Goal: Task Accomplishment & Management: Manage account settings

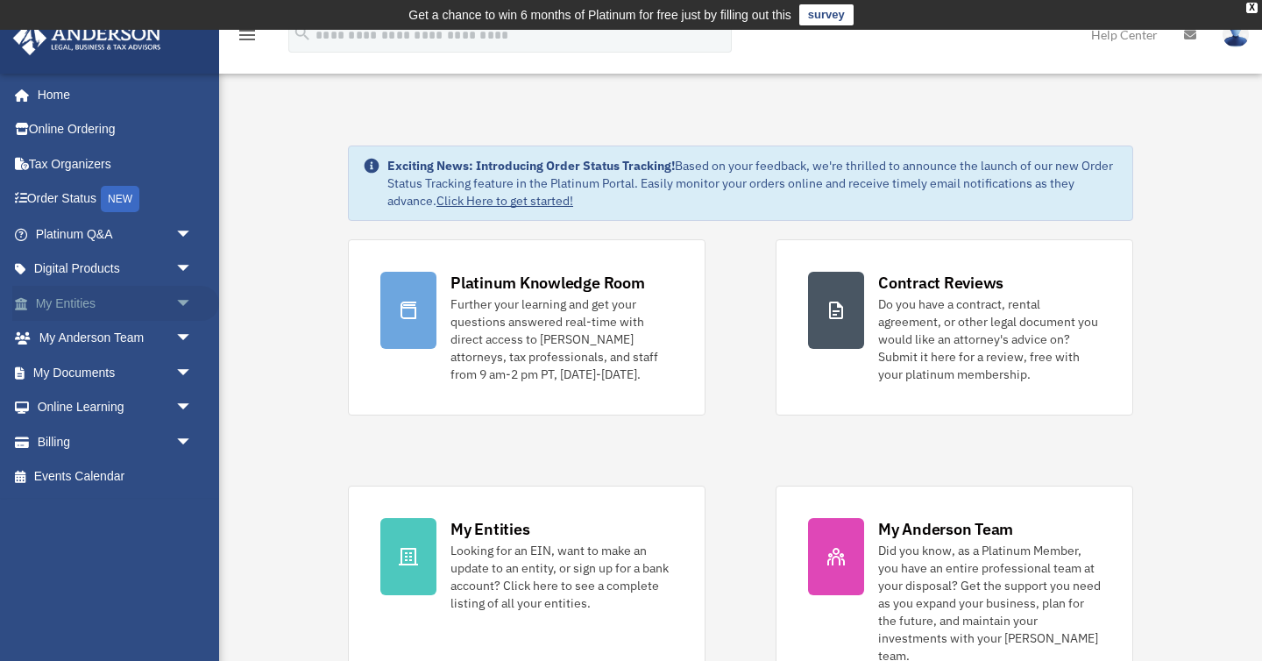
click at [88, 307] on link "My Entities arrow_drop_down" at bounding box center [115, 303] width 207 height 35
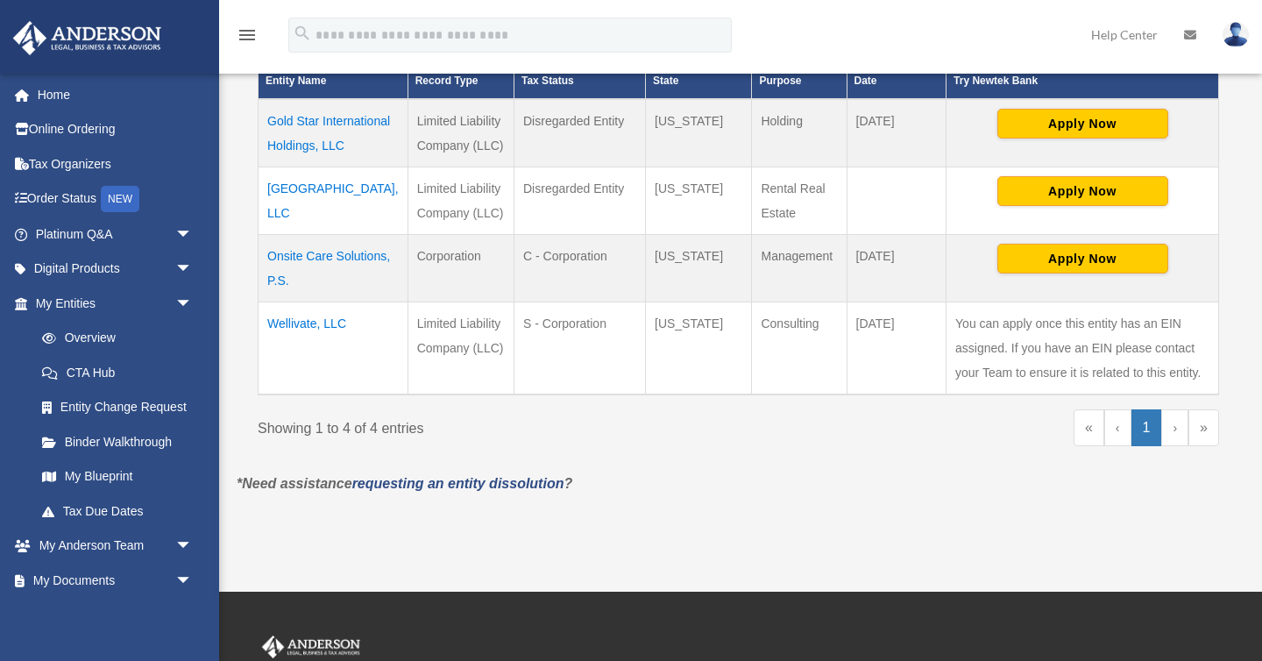
scroll to position [448, 0]
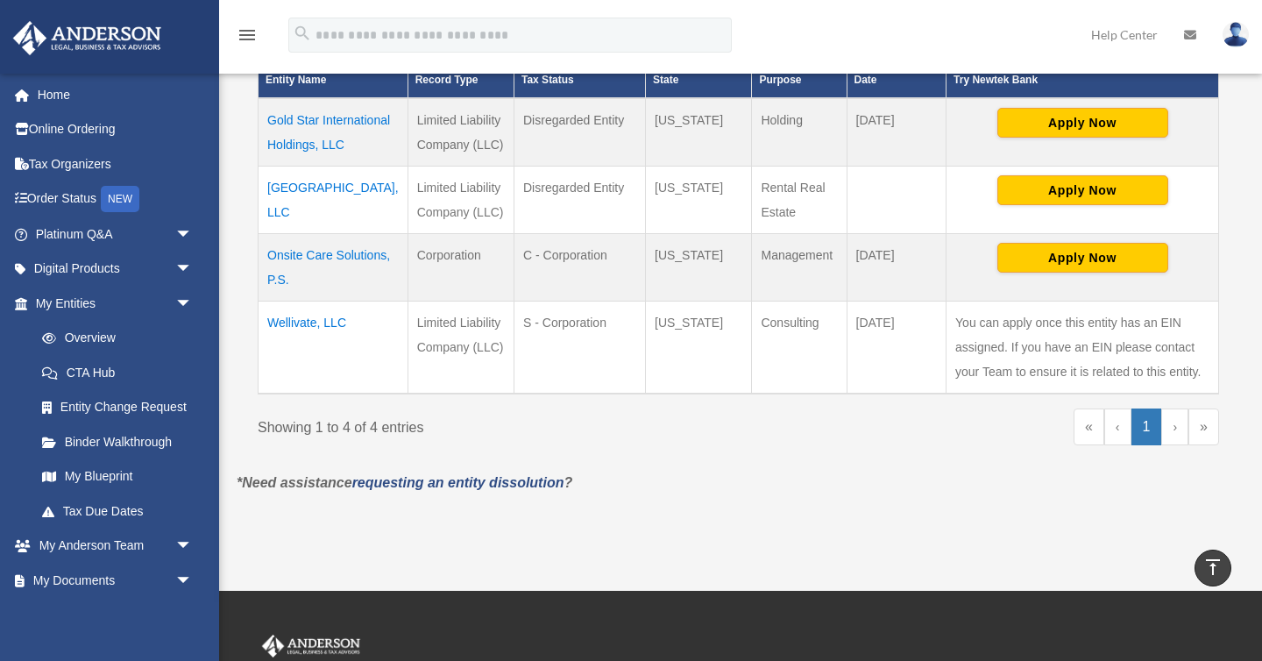
click at [299, 347] on td "Wellivate, LLC" at bounding box center [334, 347] width 150 height 93
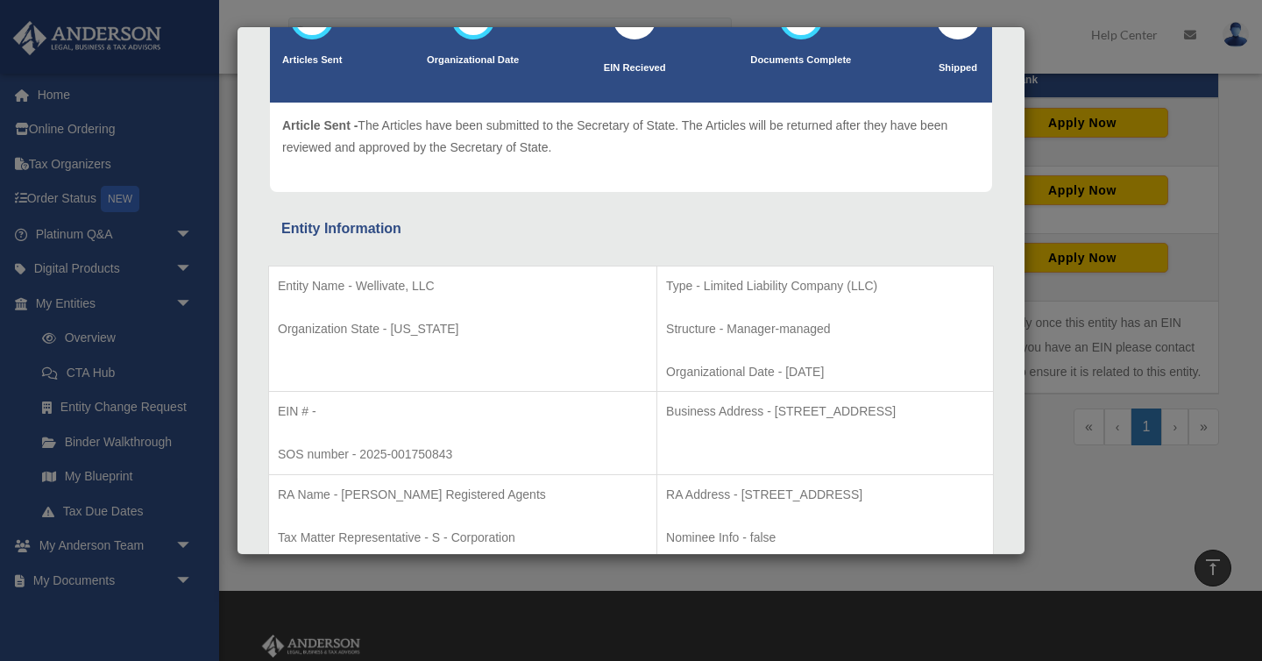
scroll to position [162, 0]
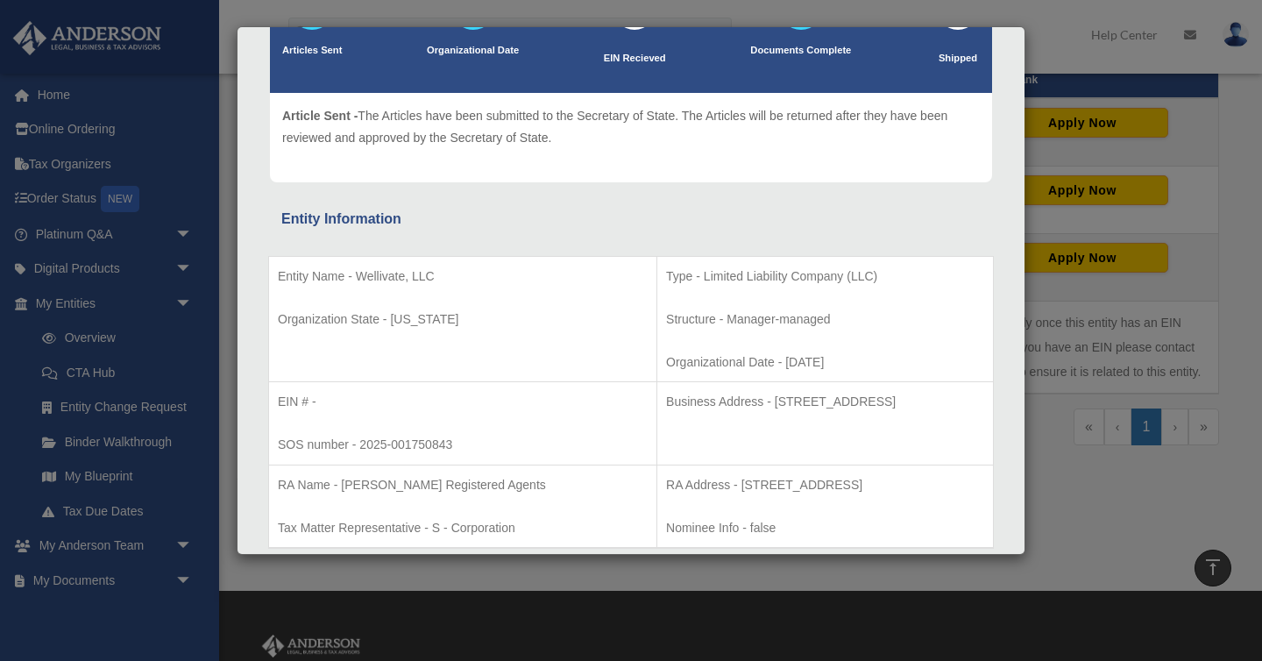
click at [565, 572] on div "Details × Articles Sent Organizational Date" at bounding box center [631, 330] width 1262 height 661
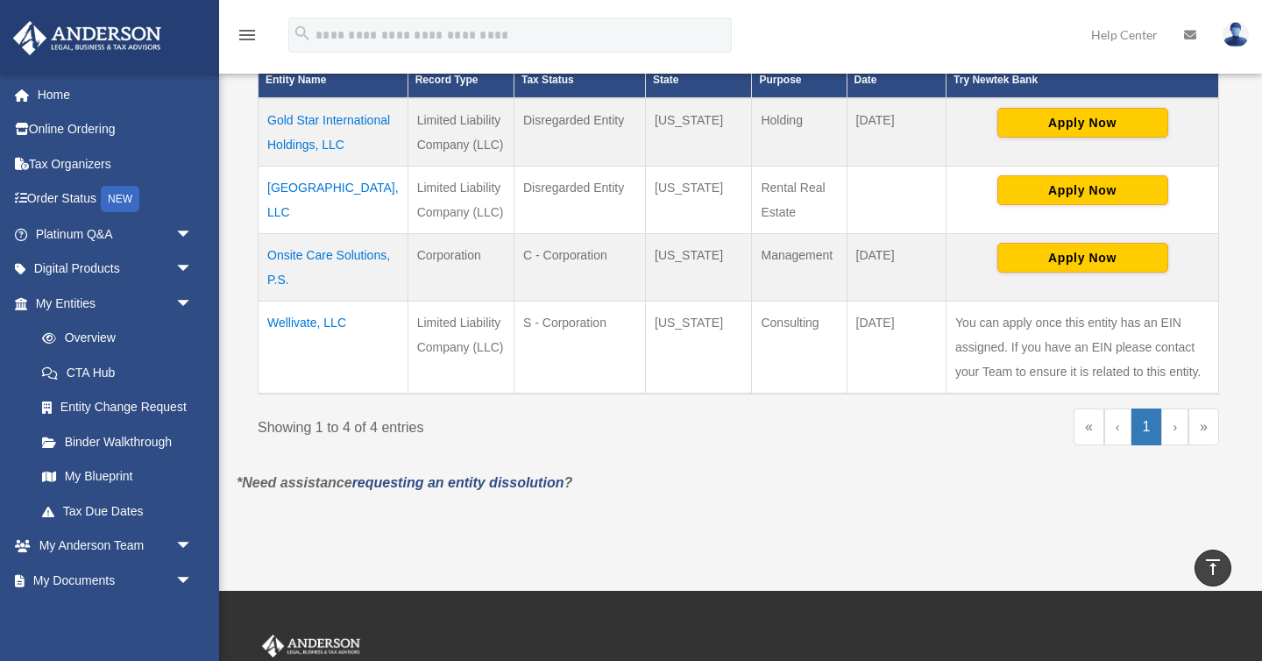
click at [1243, 29] on img at bounding box center [1236, 34] width 26 height 25
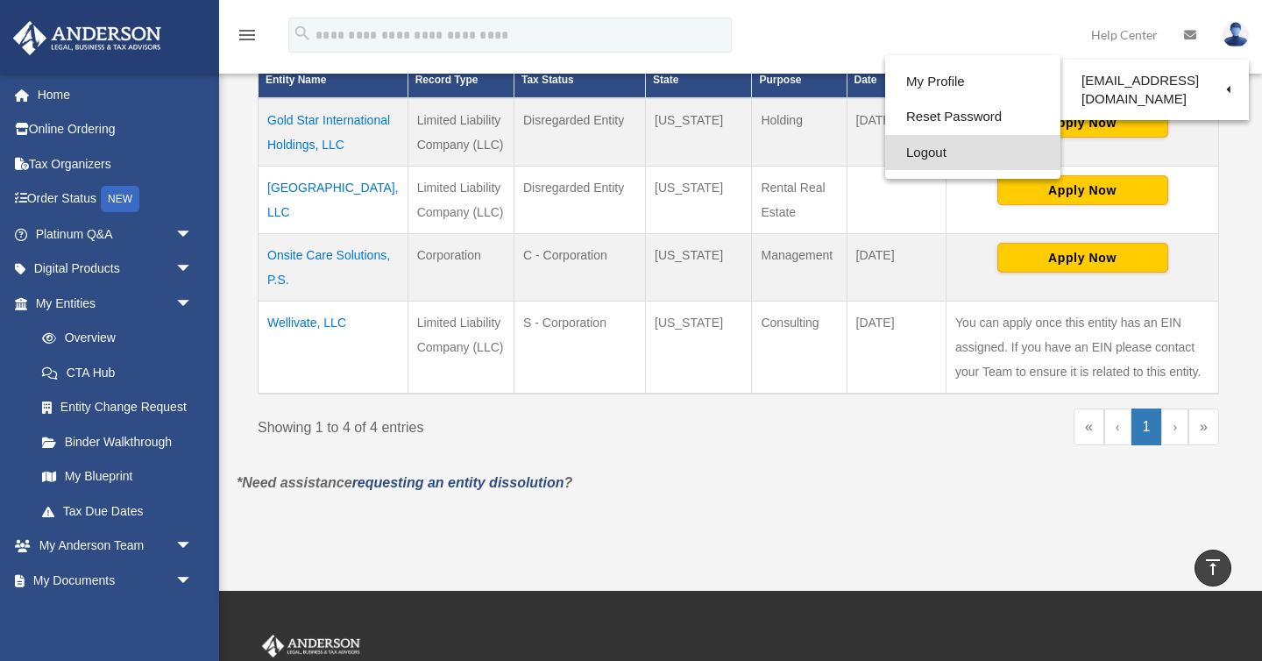
click at [978, 153] on link "Logout" at bounding box center [972, 153] width 175 height 36
